Goal: Task Accomplishment & Management: Manage account settings

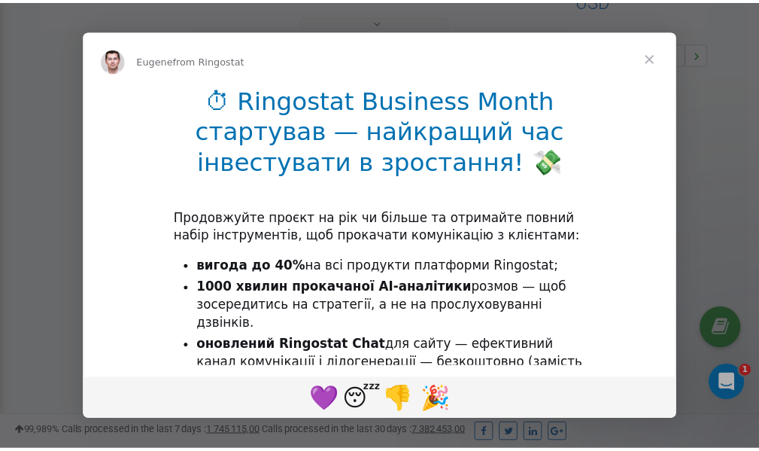
scroll to position [450, 0]
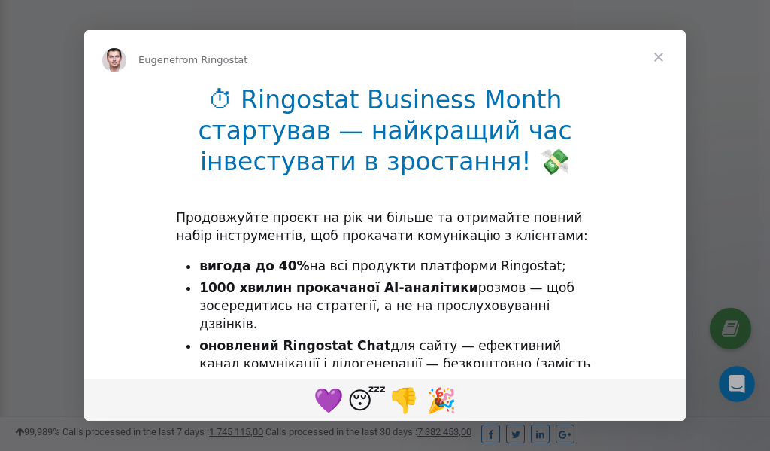
click at [663, 56] on span "Close" at bounding box center [659, 57] width 54 height 54
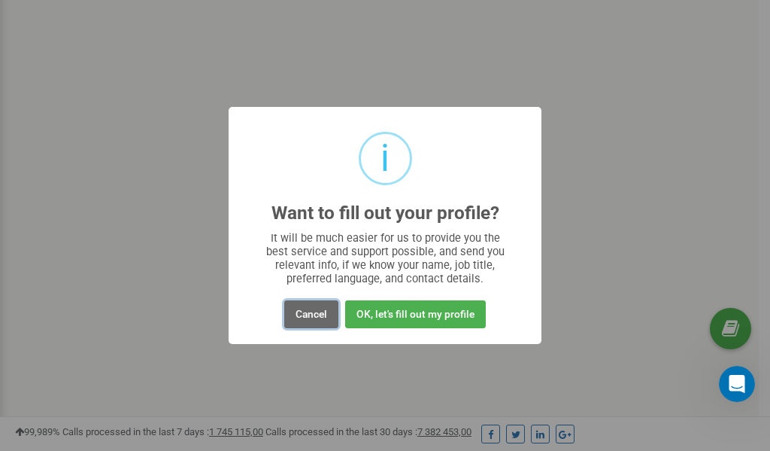
click at [302, 311] on button "Cancel" at bounding box center [311, 314] width 54 height 28
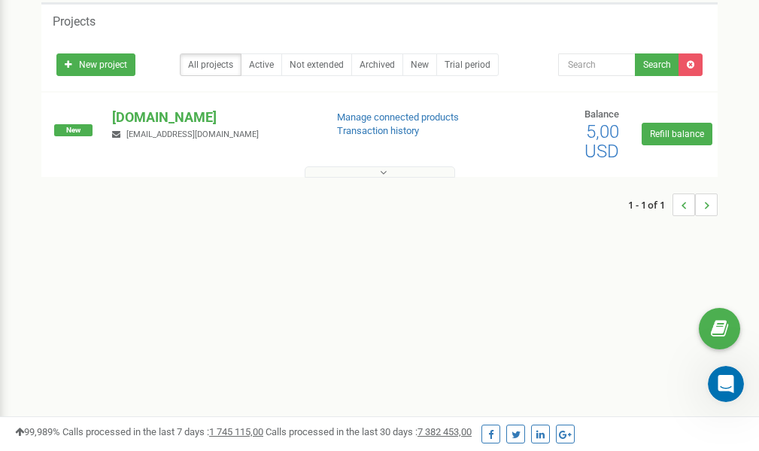
scroll to position [0, 0]
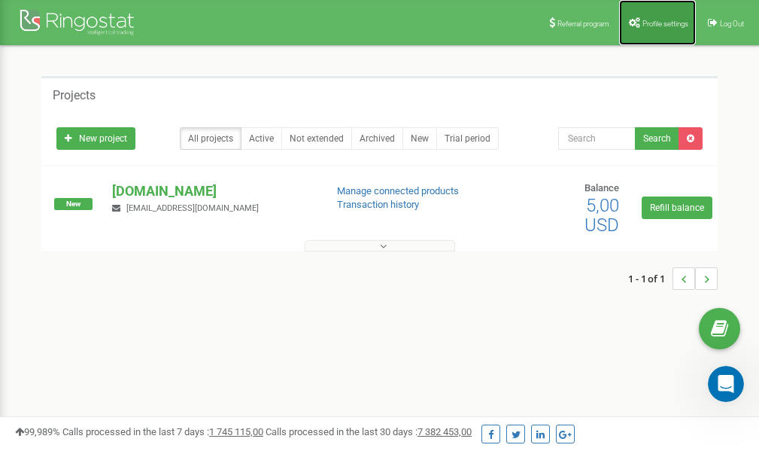
click at [643, 23] on span "Profile settings" at bounding box center [665, 24] width 46 height 8
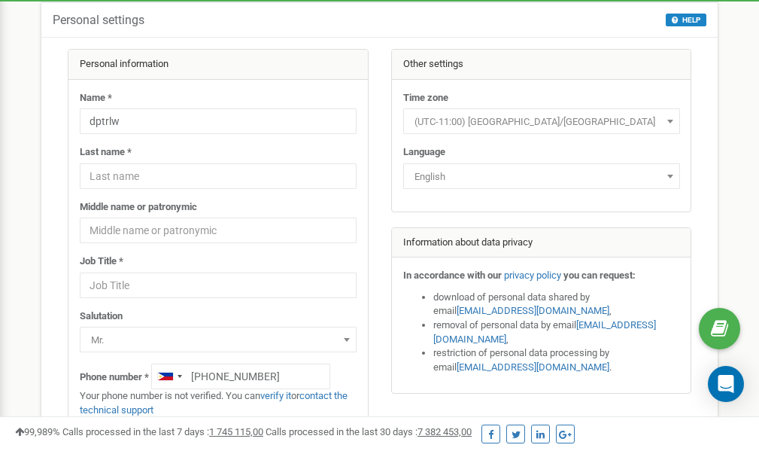
scroll to position [75, 0]
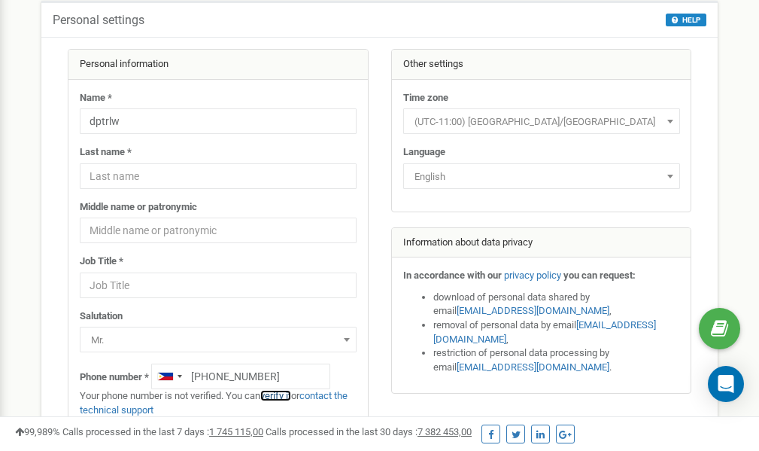
click at [287, 395] on link "verify it" at bounding box center [275, 395] width 31 height 11
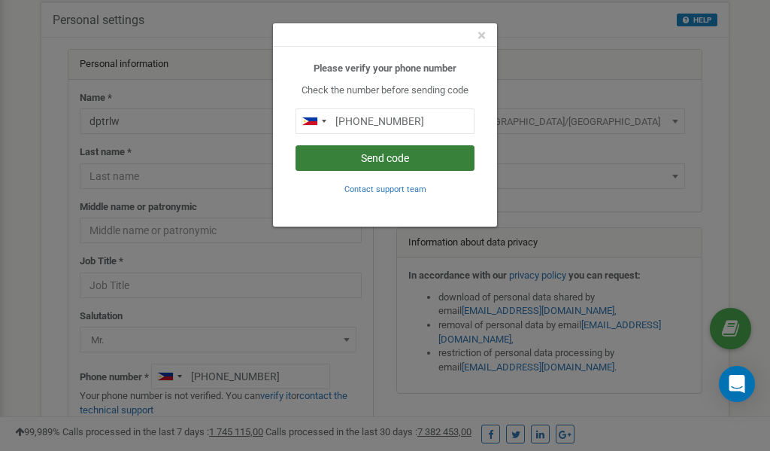
click at [391, 161] on button "Send code" at bounding box center [385, 158] width 179 height 26
